Goal: Task Accomplishment & Management: Complete application form

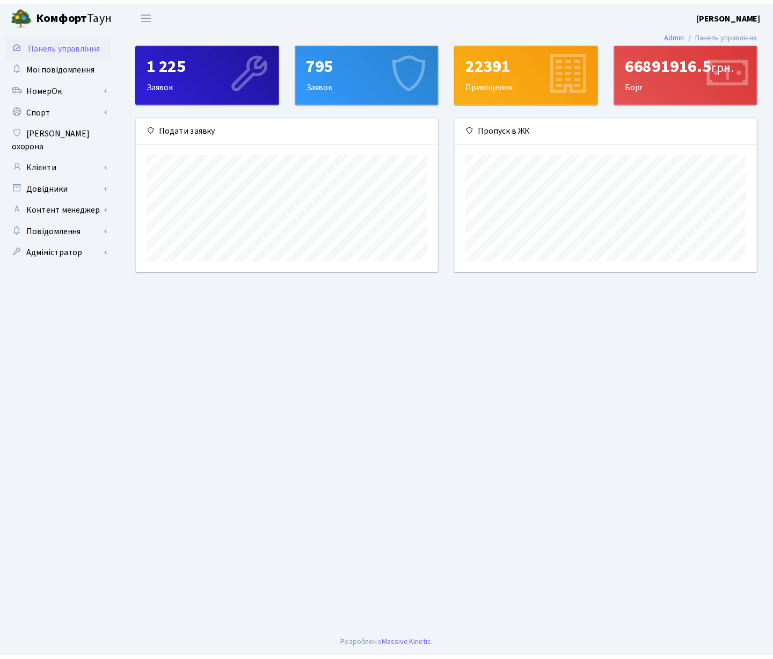
scroll to position [155, 305]
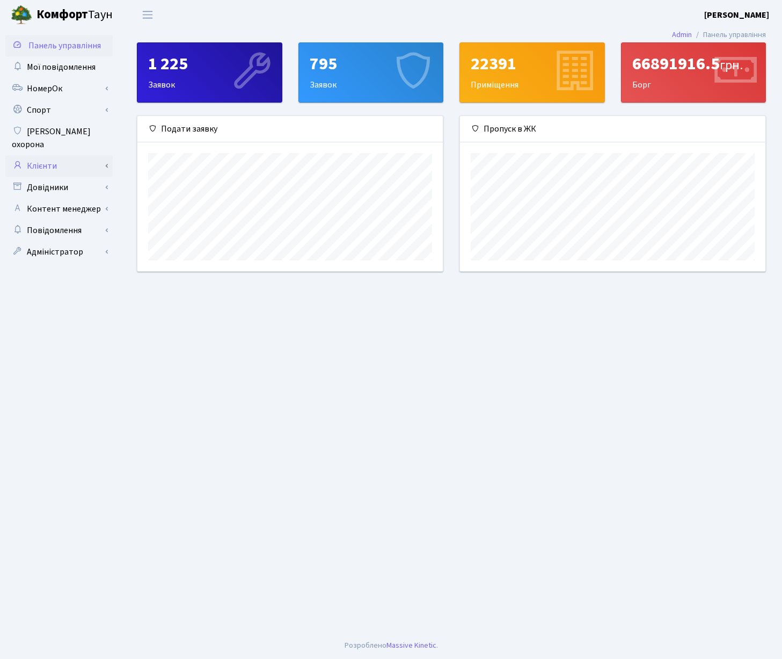
click at [57, 157] on link "Клієнти" at bounding box center [58, 165] width 107 height 21
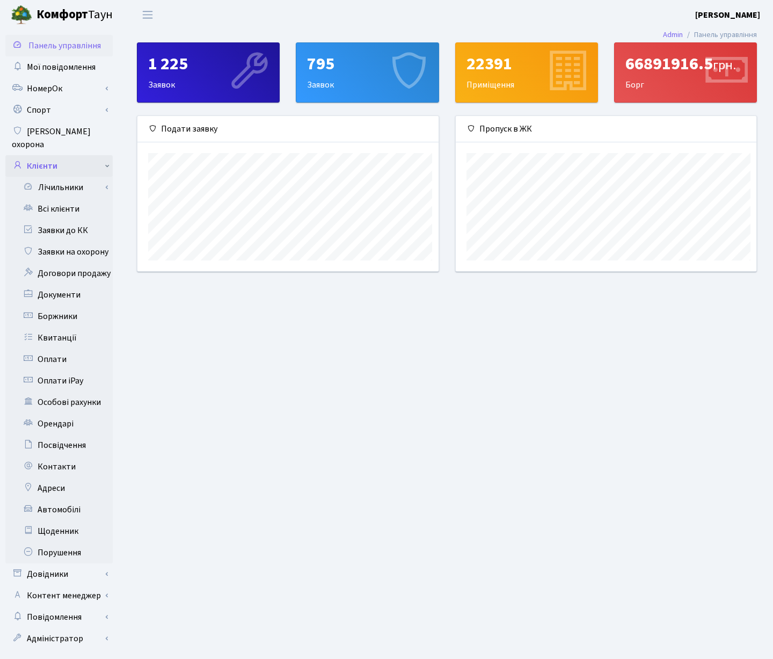
scroll to position [536734, 536588]
click at [79, 242] on link "Заявки на охорону" at bounding box center [58, 251] width 107 height 21
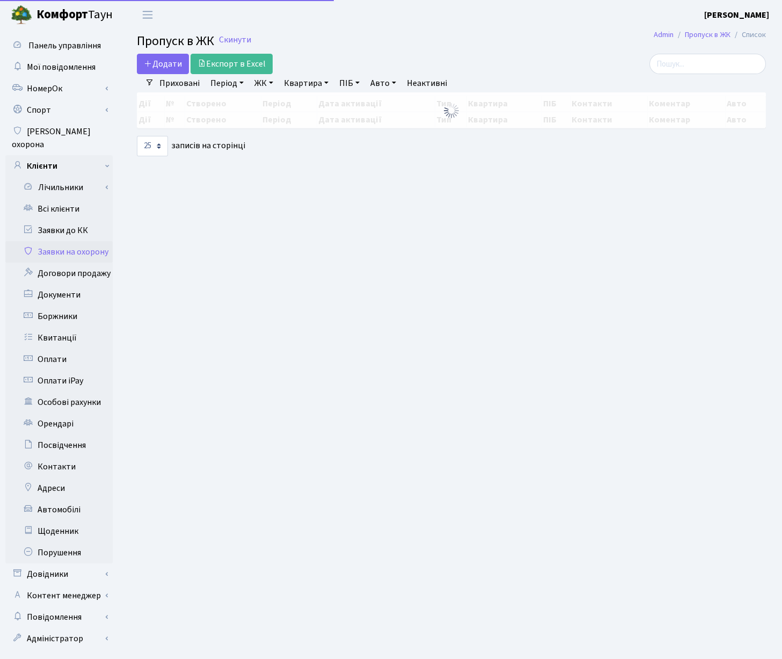
select select "25"
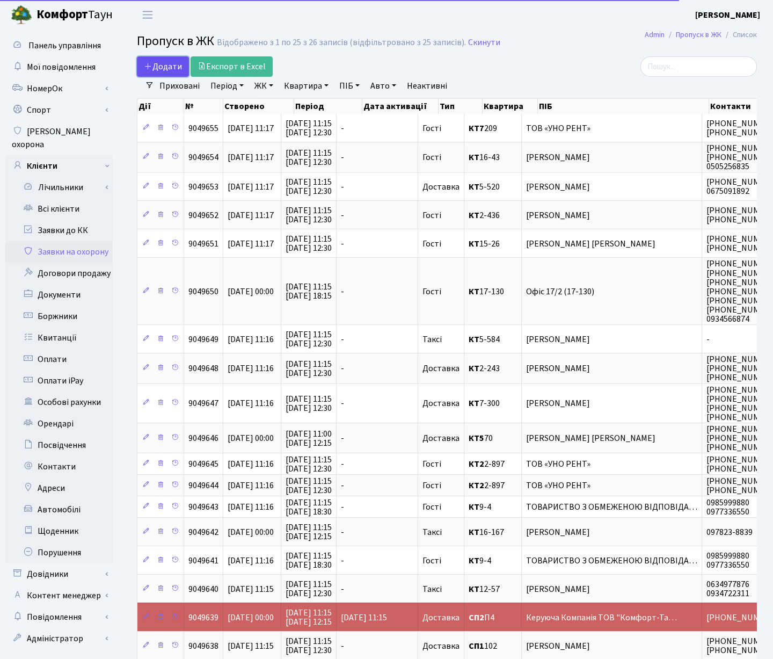
click at [166, 63] on span "Додати" at bounding box center [163, 67] width 38 height 12
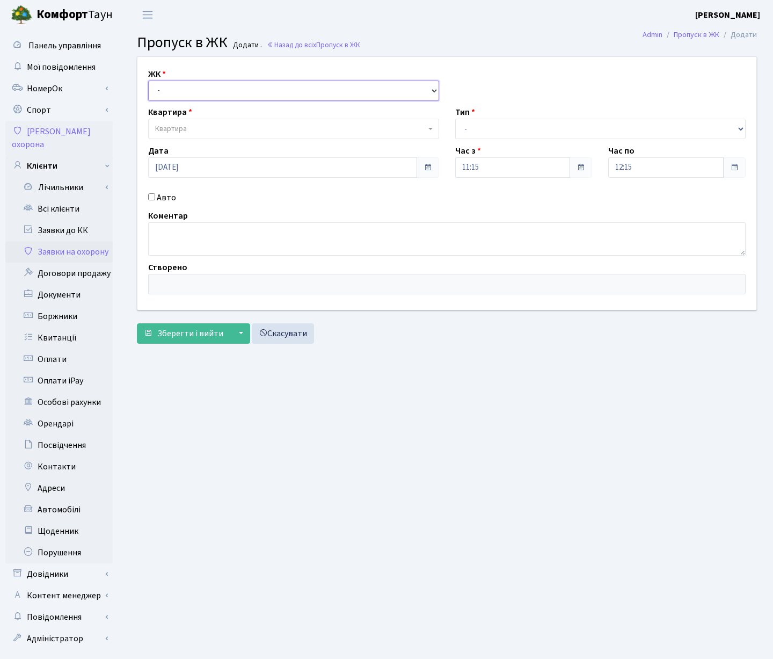
click at [148, 81] on select "- КТ, вул. Регенераторна, 4 ЦП, вул. Джона Маккейна, 7 ТХ, вул. Ділова, 1/2 КТ2…" at bounding box center [293, 91] width 291 height 20
select select "271"
click option "КТ, вул. Регенераторна, 4" at bounding box center [0, 0] width 0 height 0
select select
click at [270, 121] on span "Квартира" at bounding box center [293, 129] width 291 height 20
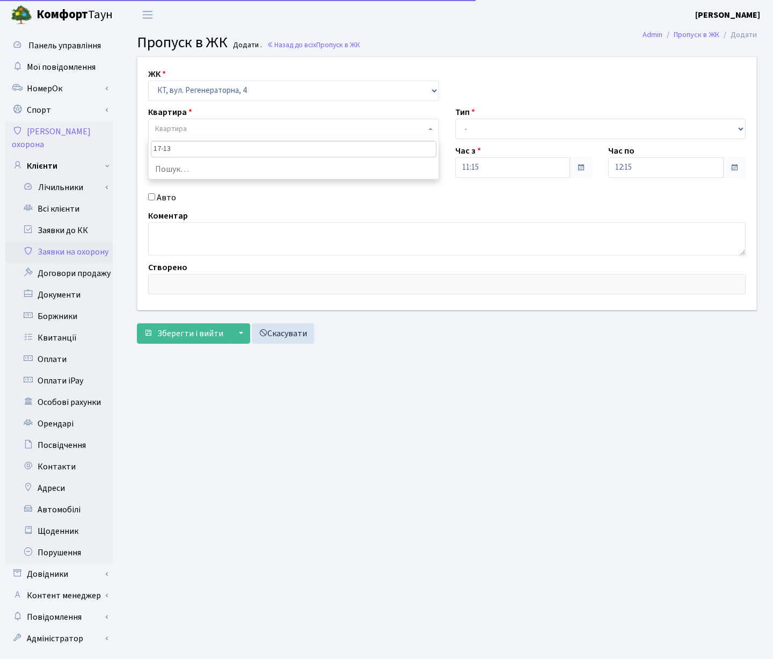
type input "17-130"
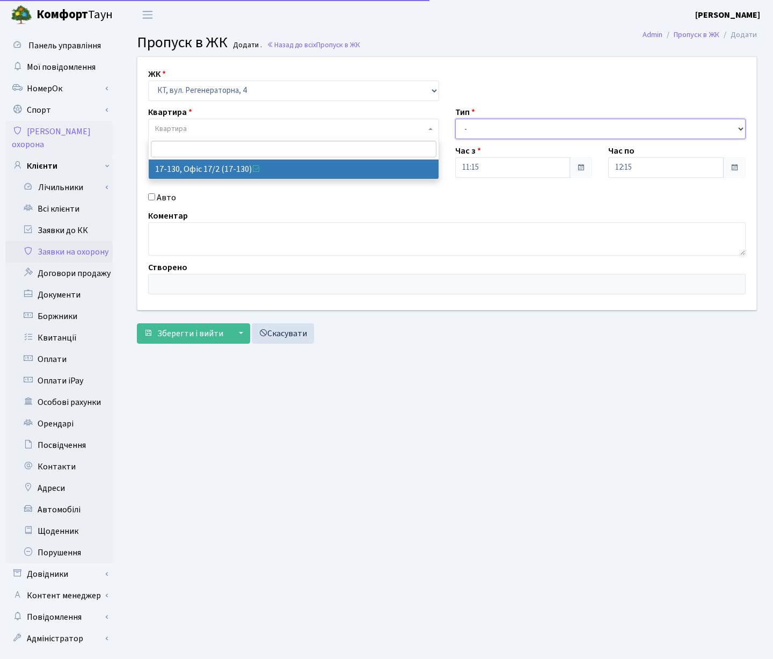
click at [455, 119] on select "- Доставка Таксі Гості Сервіс" at bounding box center [600, 129] width 291 height 20
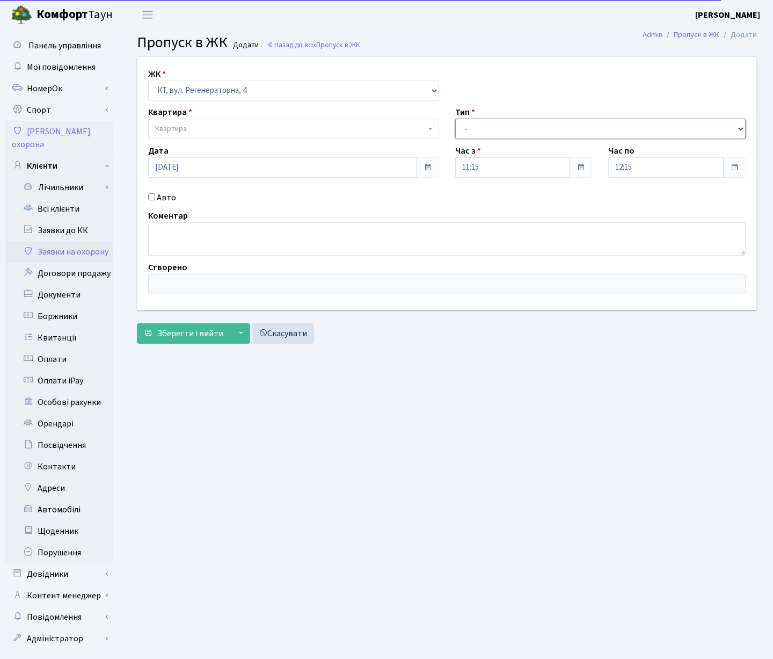
select select "3"
click option "Гості" at bounding box center [0, 0] width 0 height 0
click at [697, 167] on input "12:15" at bounding box center [665, 167] width 115 height 20
click at [638, 204] on icon at bounding box center [638, 204] width 29 height 29
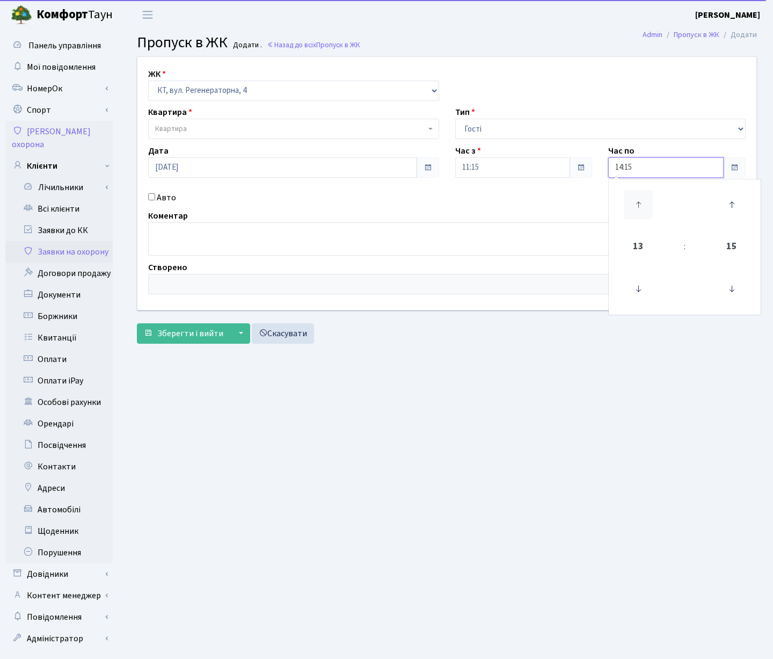
click at [638, 204] on icon at bounding box center [638, 204] width 29 height 29
click at [637, 204] on icon at bounding box center [638, 204] width 29 height 29
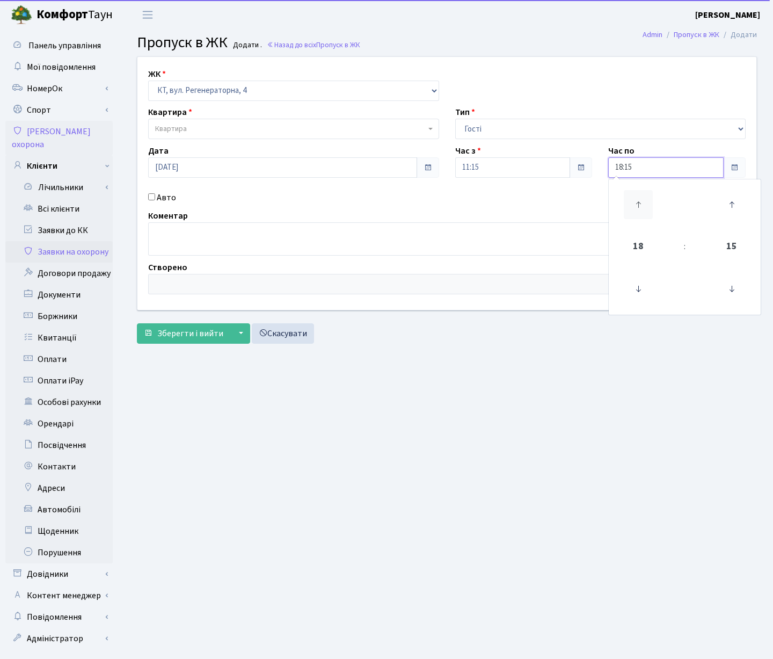
type input "19:15"
click at [527, 206] on div "ЖК - КТ, вул. Регенераторна, 4 ЦП, вул. Джона Маккейна, 7 ТХ, вул. Ділова, 1/2 …" at bounding box center [446, 183] width 635 height 253
click at [150, 197] on input "Авто" at bounding box center [151, 196] width 7 height 7
checkbox input "true"
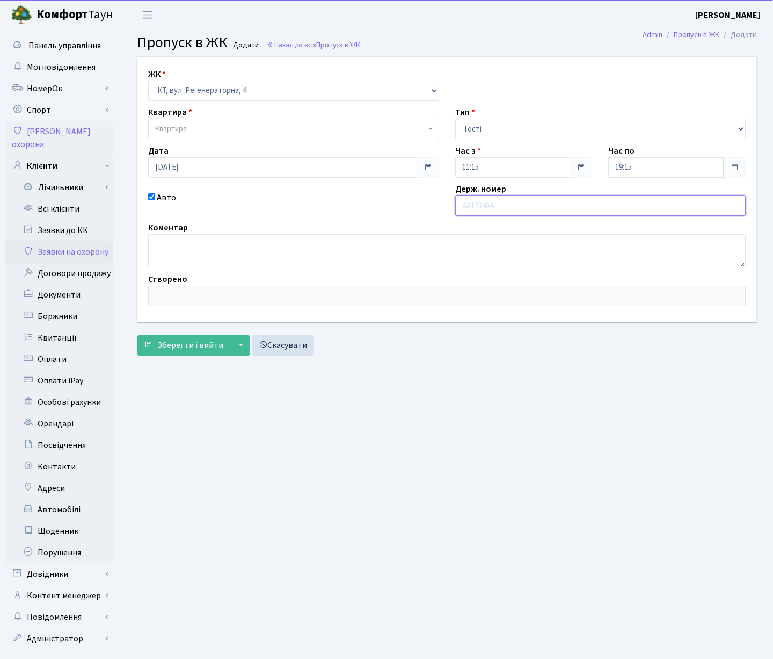
click at [484, 206] on input "text" at bounding box center [600, 205] width 291 height 20
type input "АІ1353МО"
click at [540, 383] on main "Admin Пропуск в ЖК Додати Пропуск в ЖК Додати . Назад до всіх Пропуск в ЖК ЖК -…" at bounding box center [447, 342] width 652 height 625
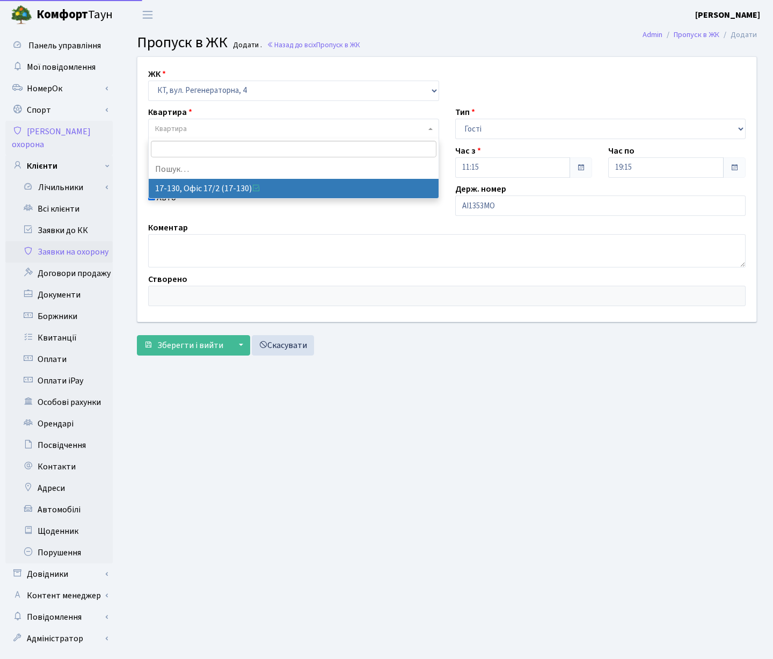
click at [196, 125] on span "Квартира" at bounding box center [290, 128] width 271 height 11
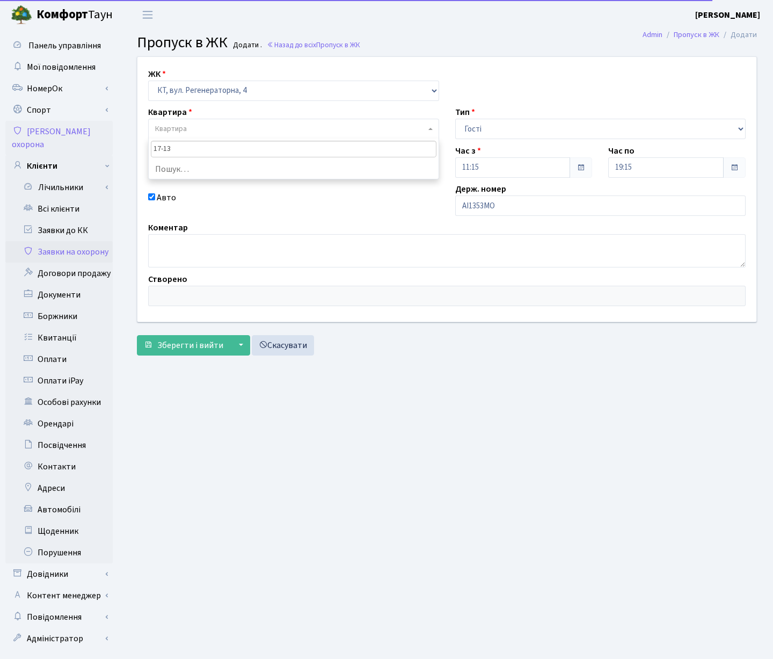
type input "17-130"
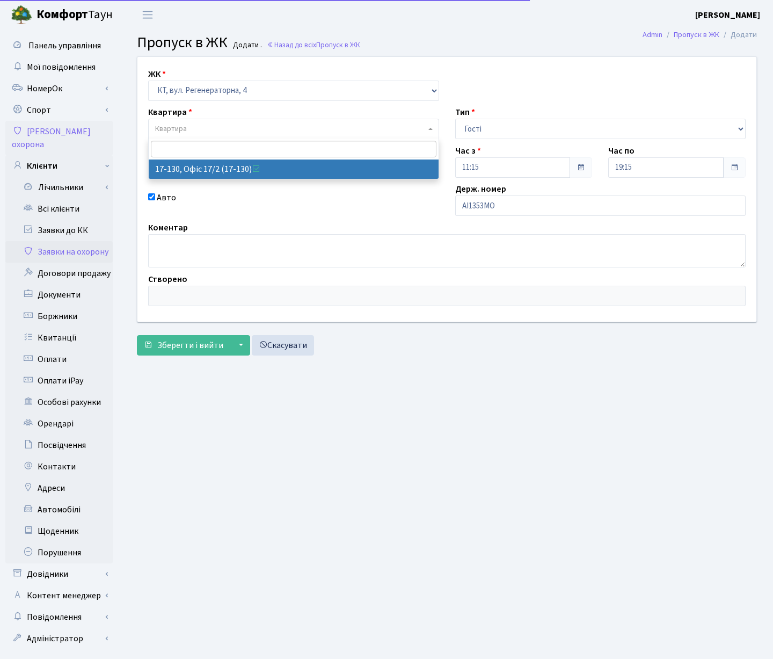
click at [506, 404] on main "Admin Пропуск в ЖК Додати Пропуск в ЖК Додати . Назад до всіх Пропуск в ЖК ЖК -…" at bounding box center [447, 342] width 652 height 625
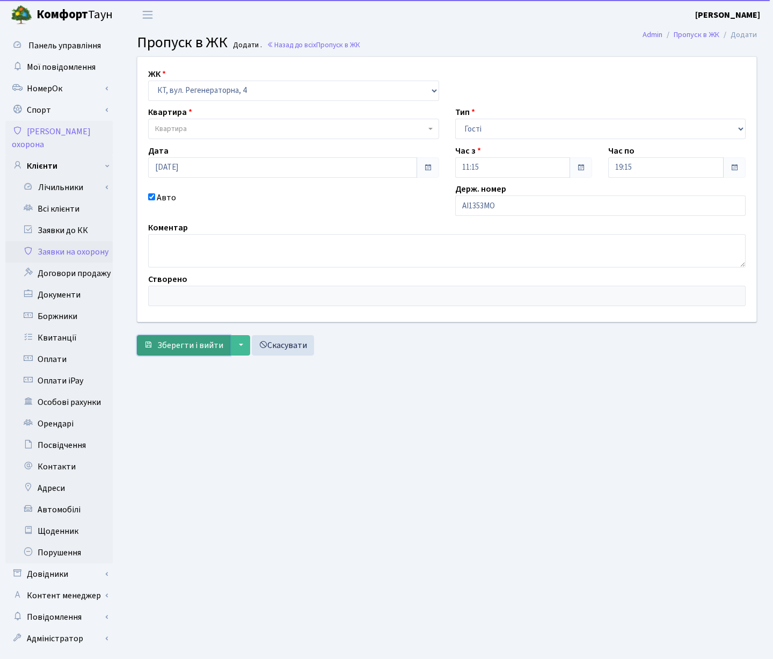
click at [180, 348] on span "Зберегти і вийти" at bounding box center [190, 345] width 66 height 12
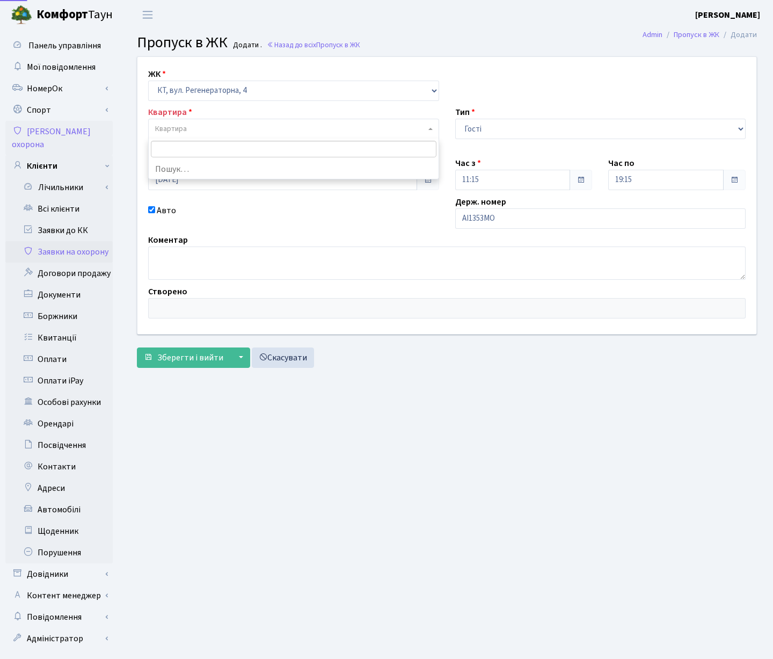
click at [220, 127] on span "Квартира" at bounding box center [290, 128] width 271 height 11
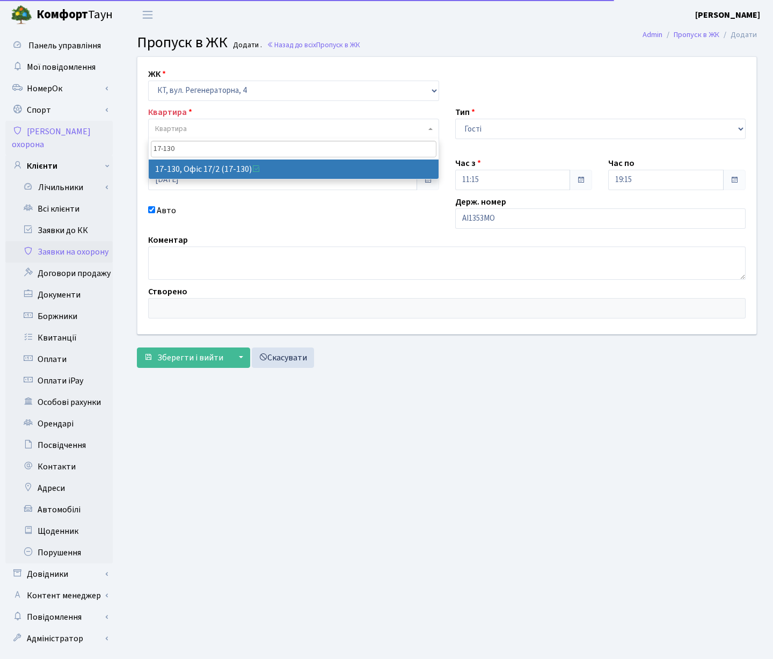
type input "17-130"
select select "46999"
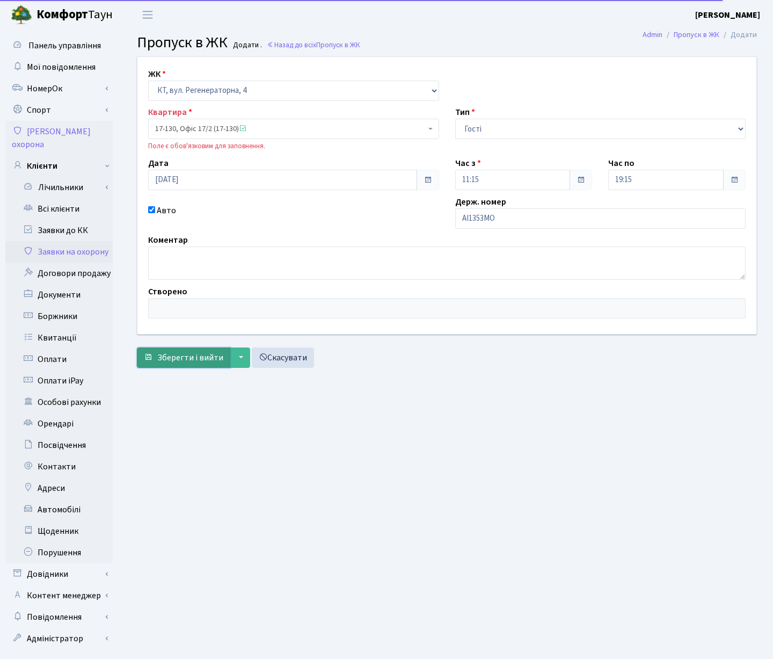
click at [191, 361] on span "Зберегти і вийти" at bounding box center [190, 358] width 66 height 12
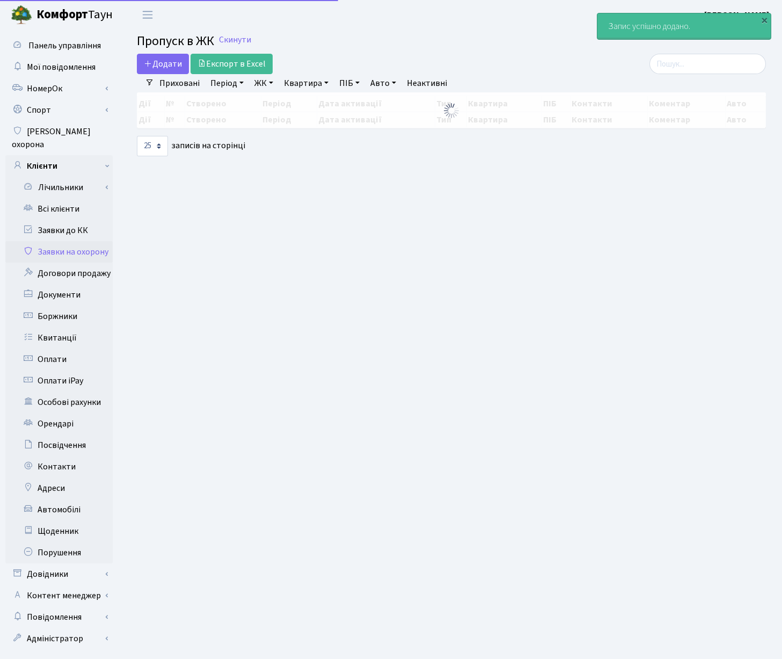
select select "25"
